Goal: Task Accomplishment & Management: Manage account settings

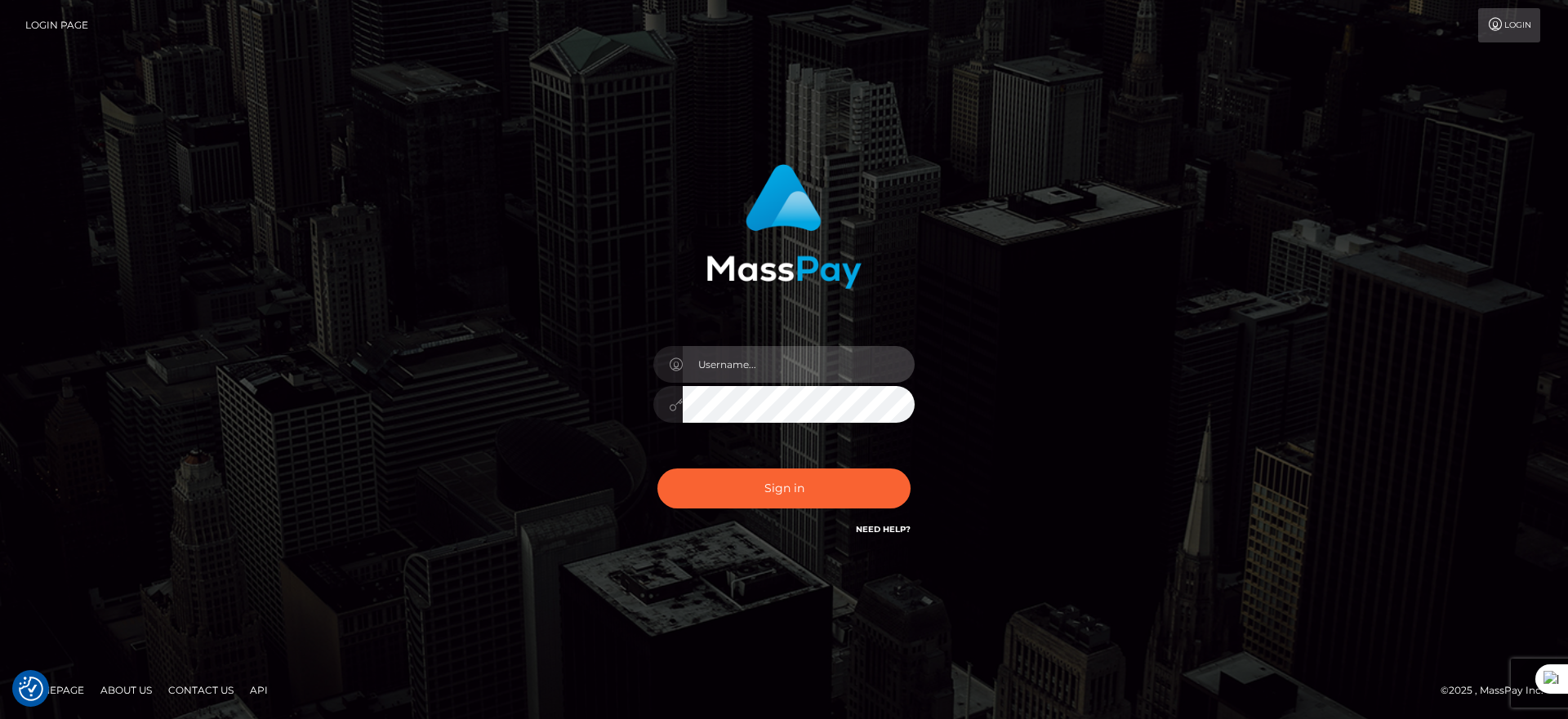
type input "majdh"
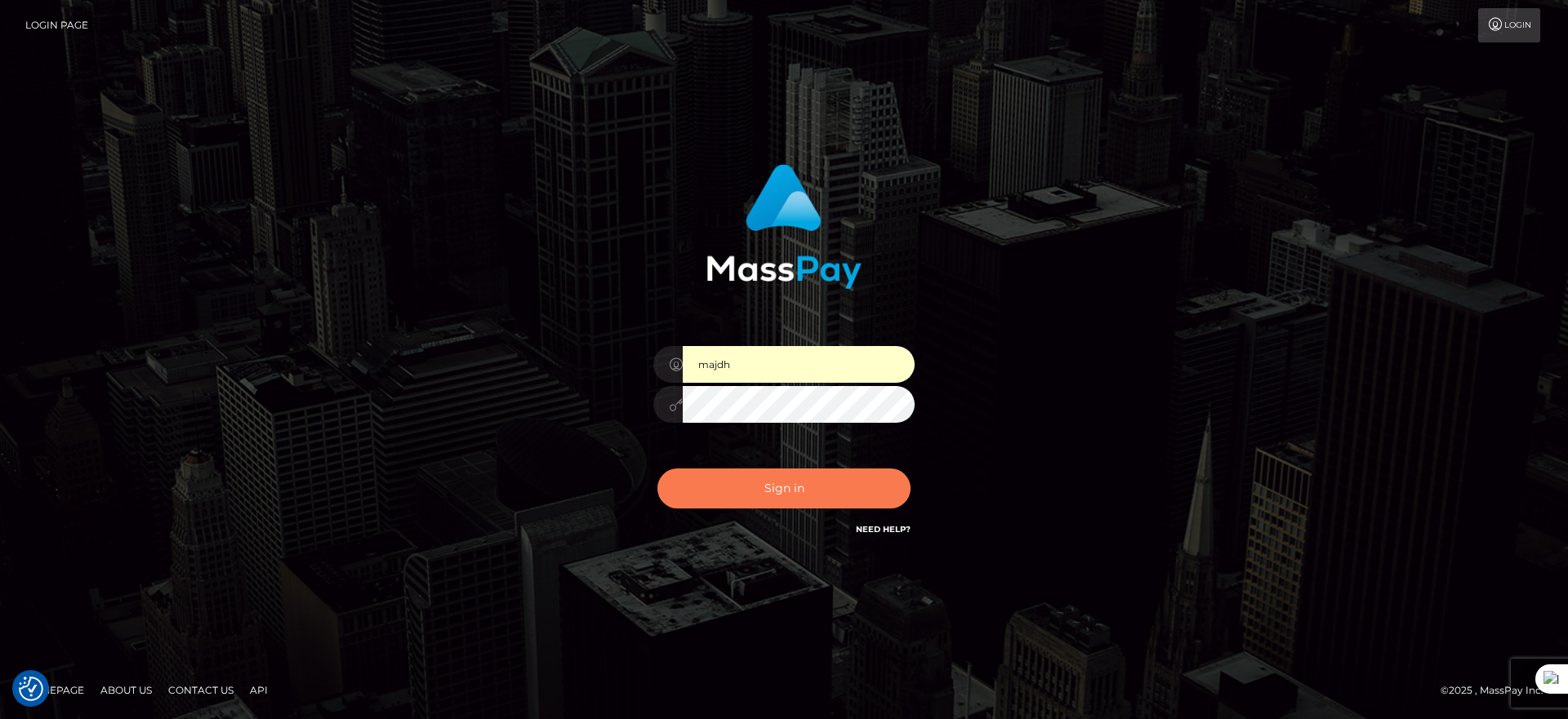
click at [809, 499] on button "Sign in" at bounding box center [784, 489] width 253 height 40
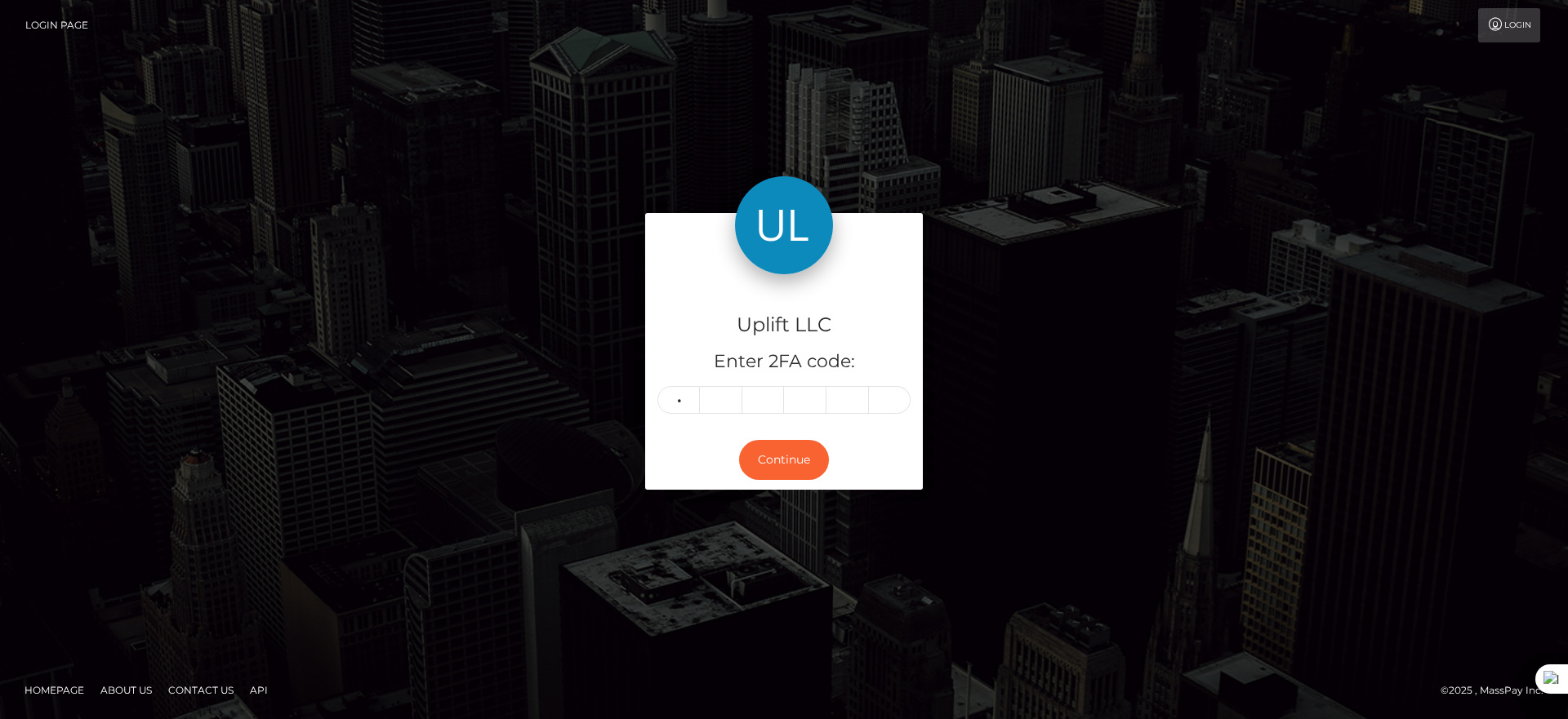
type input "0"
type input "1"
type input "7"
type input "6"
type input "2"
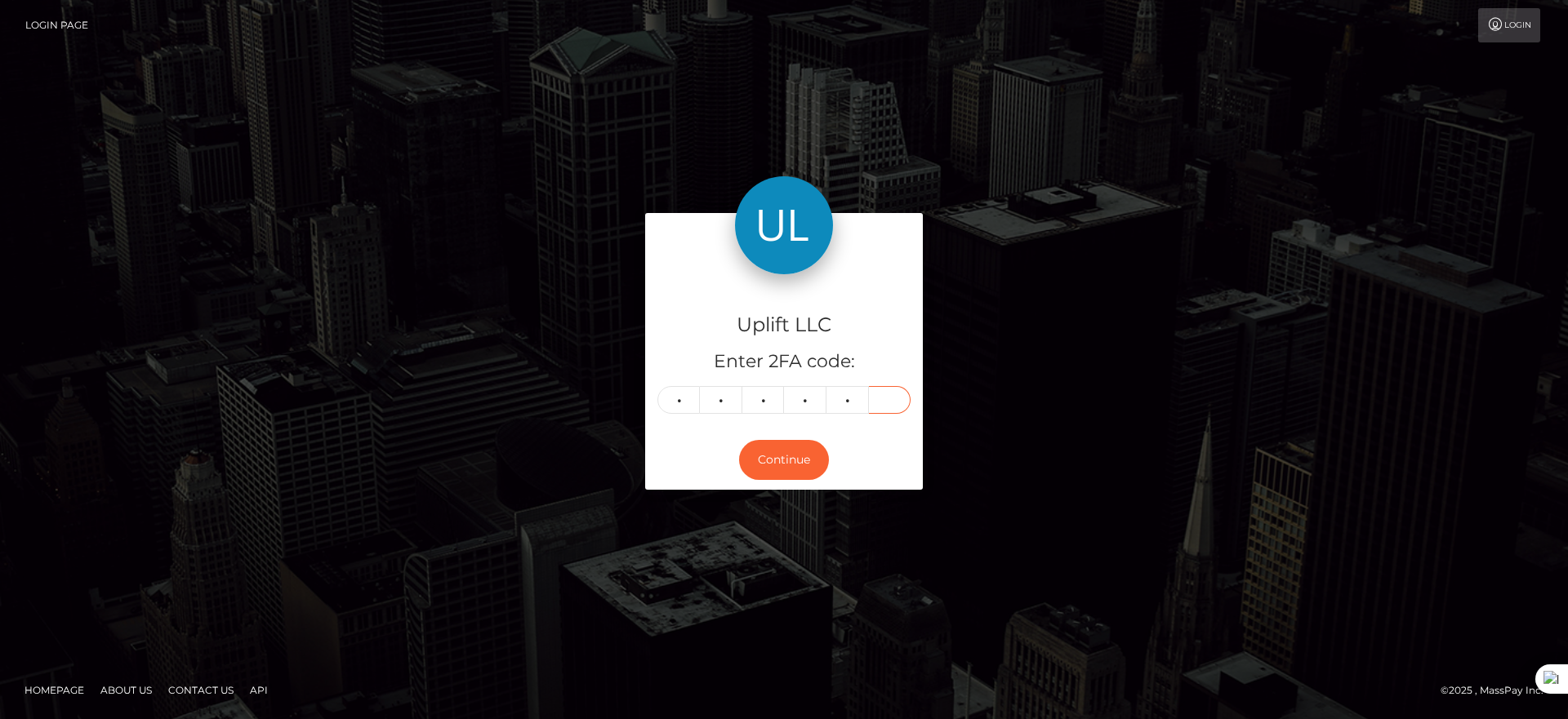
type input "8"
